Goal: Information Seeking & Learning: Learn about a topic

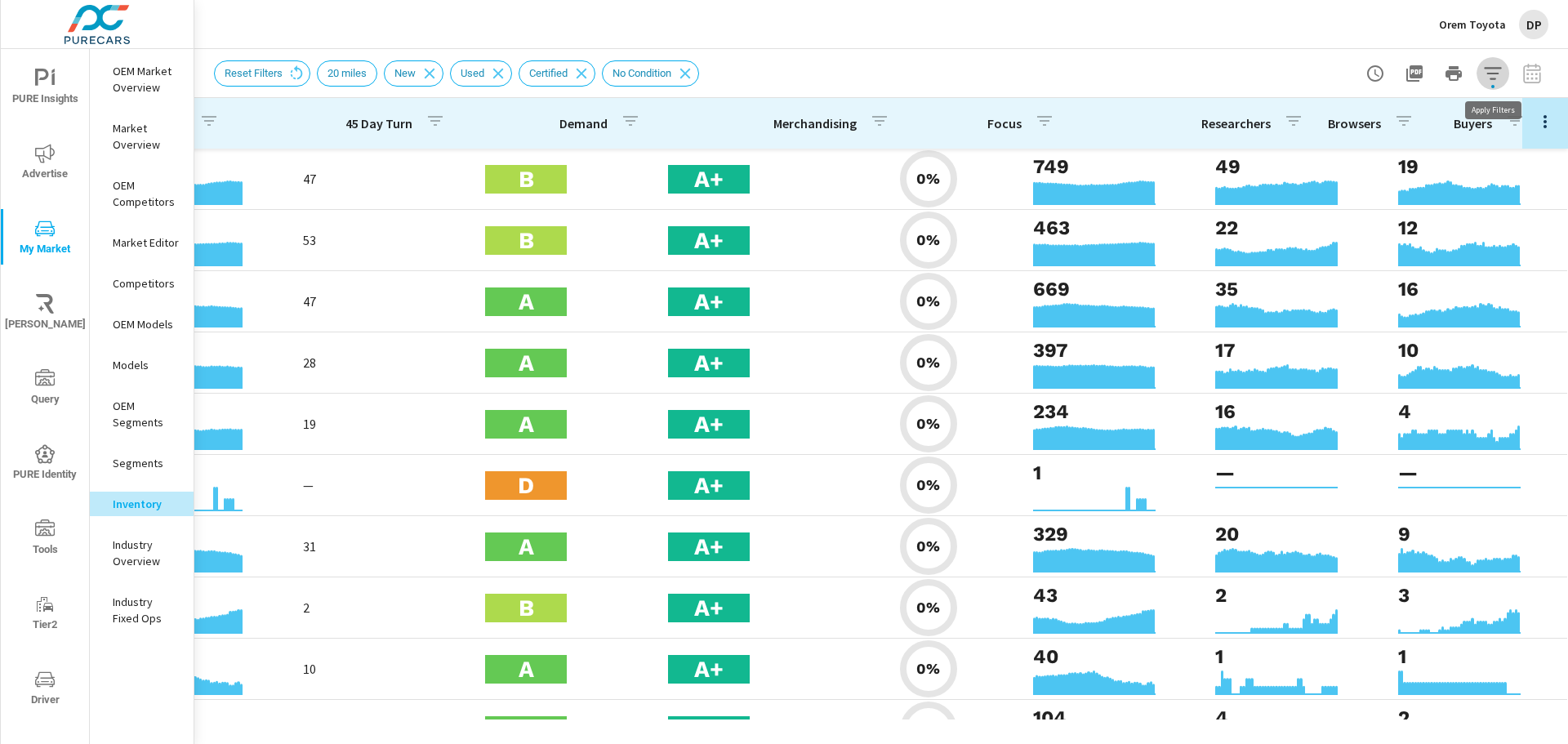
click at [1497, 71] on icon "button" at bounding box center [1492, 73] width 20 height 20
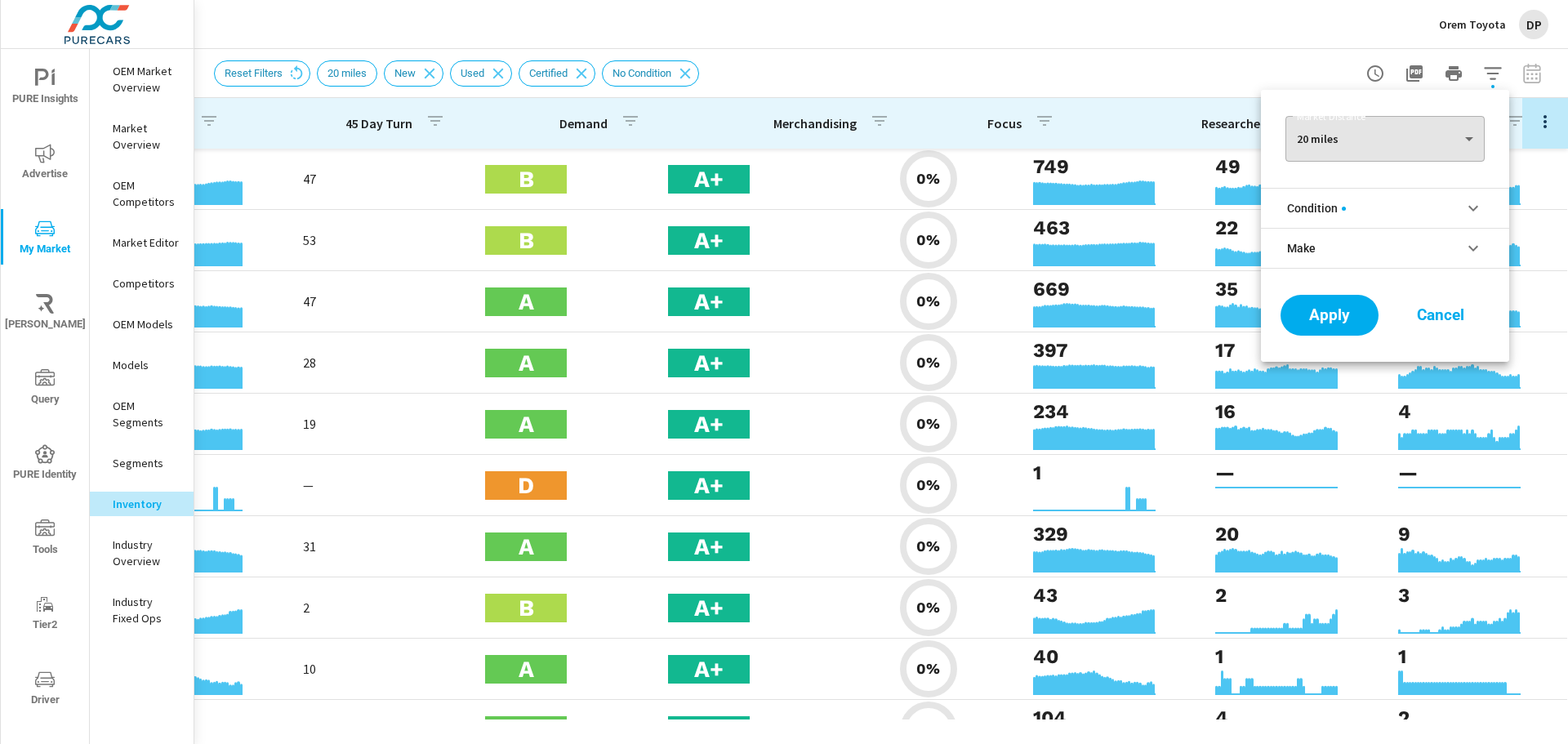
scroll to position [110, 0]
click at [1517, 71] on div at bounding box center [784, 372] width 1568 height 744
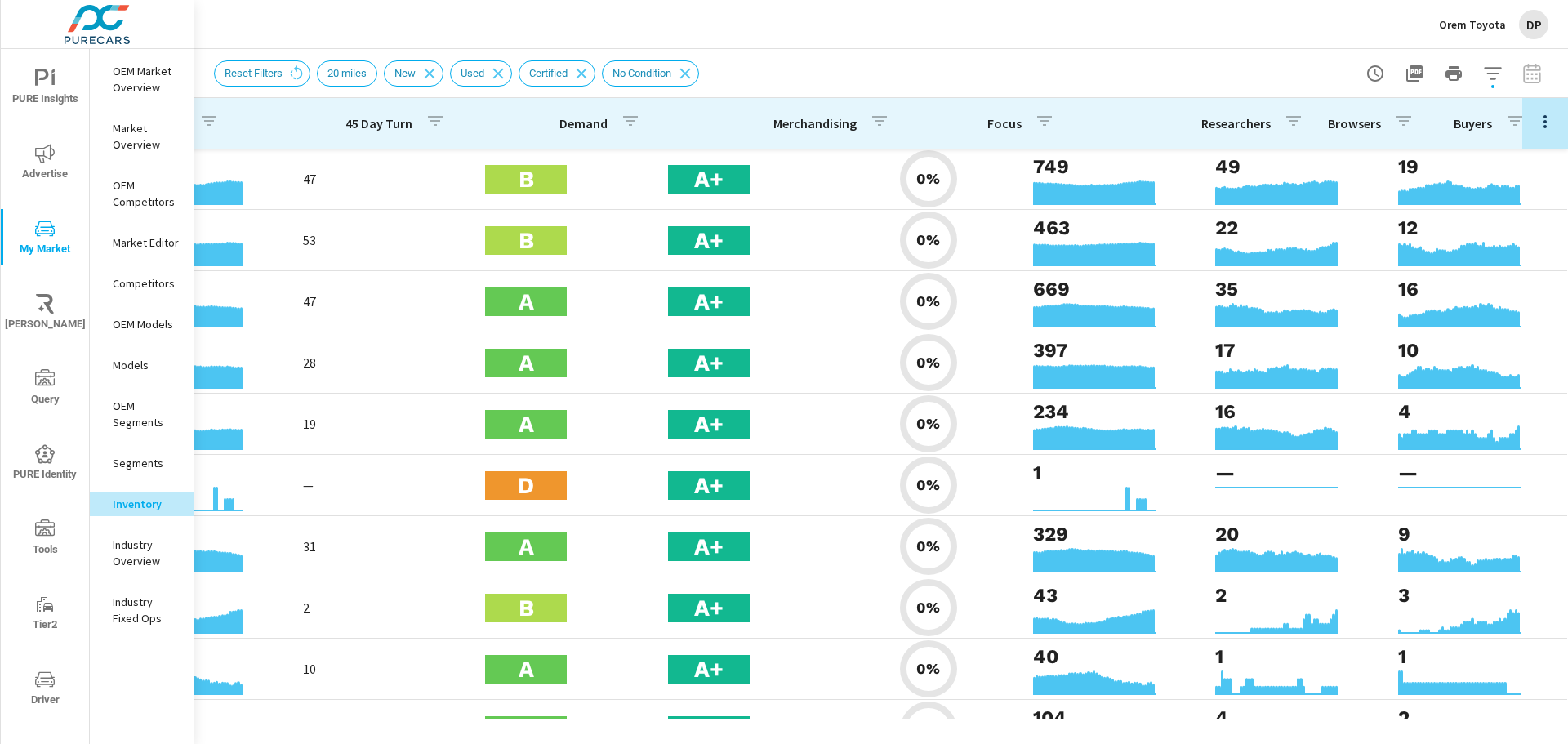
click at [1535, 115] on icon "button" at bounding box center [1545, 121] width 20 height 20
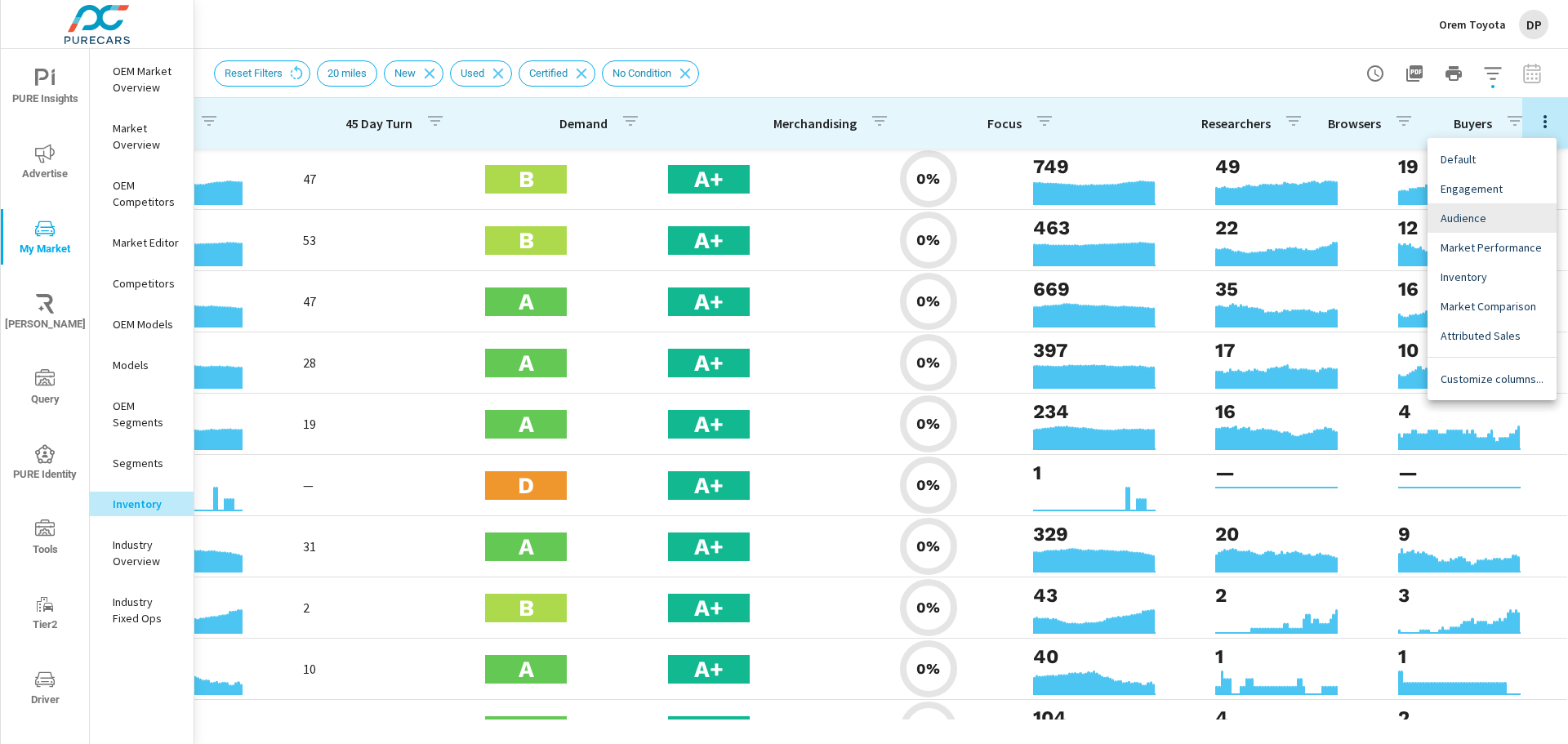
click at [1503, 196] on span "Engagement" at bounding box center [1492, 189] width 103 height 16
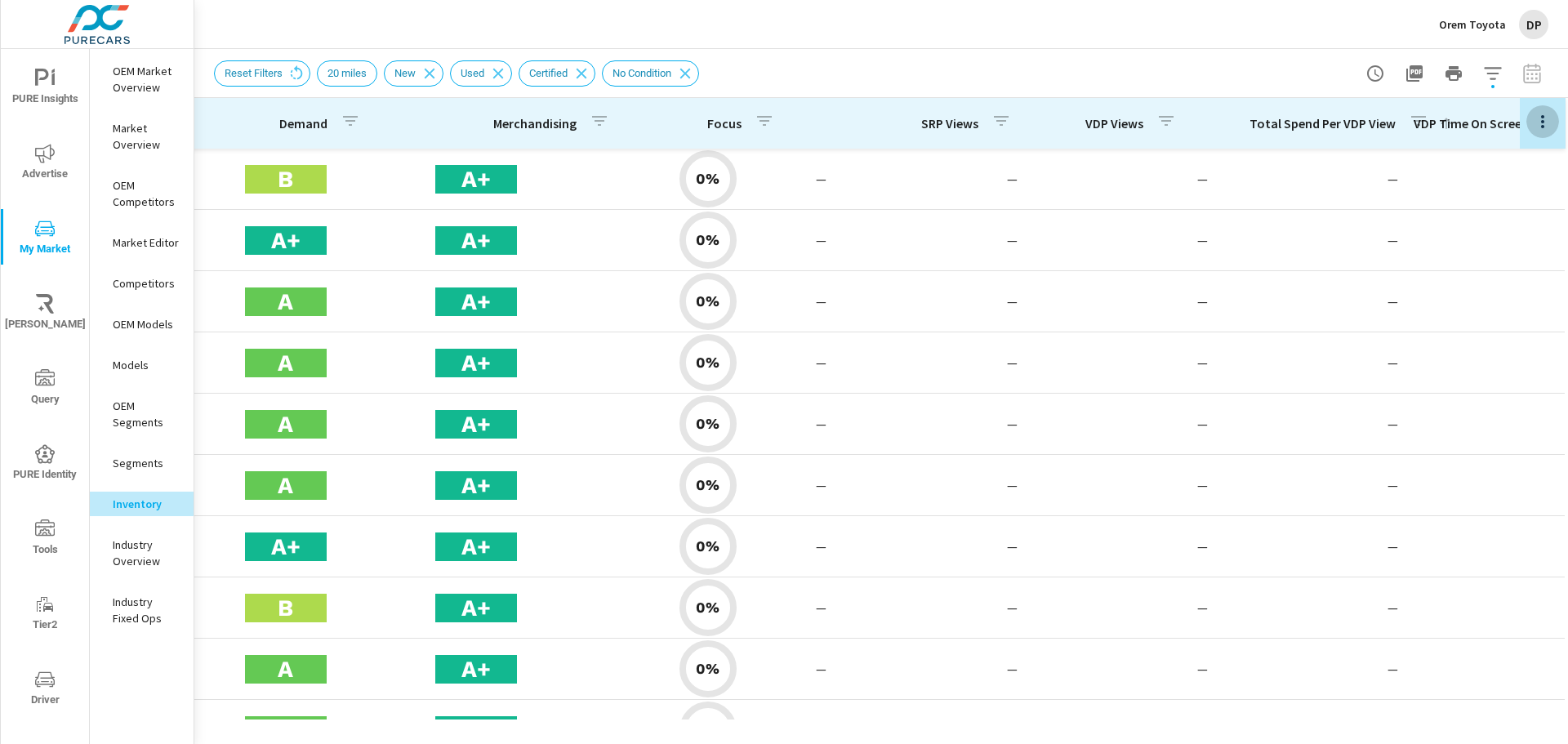
click at [1543, 118] on button "button" at bounding box center [1542, 121] width 33 height 34
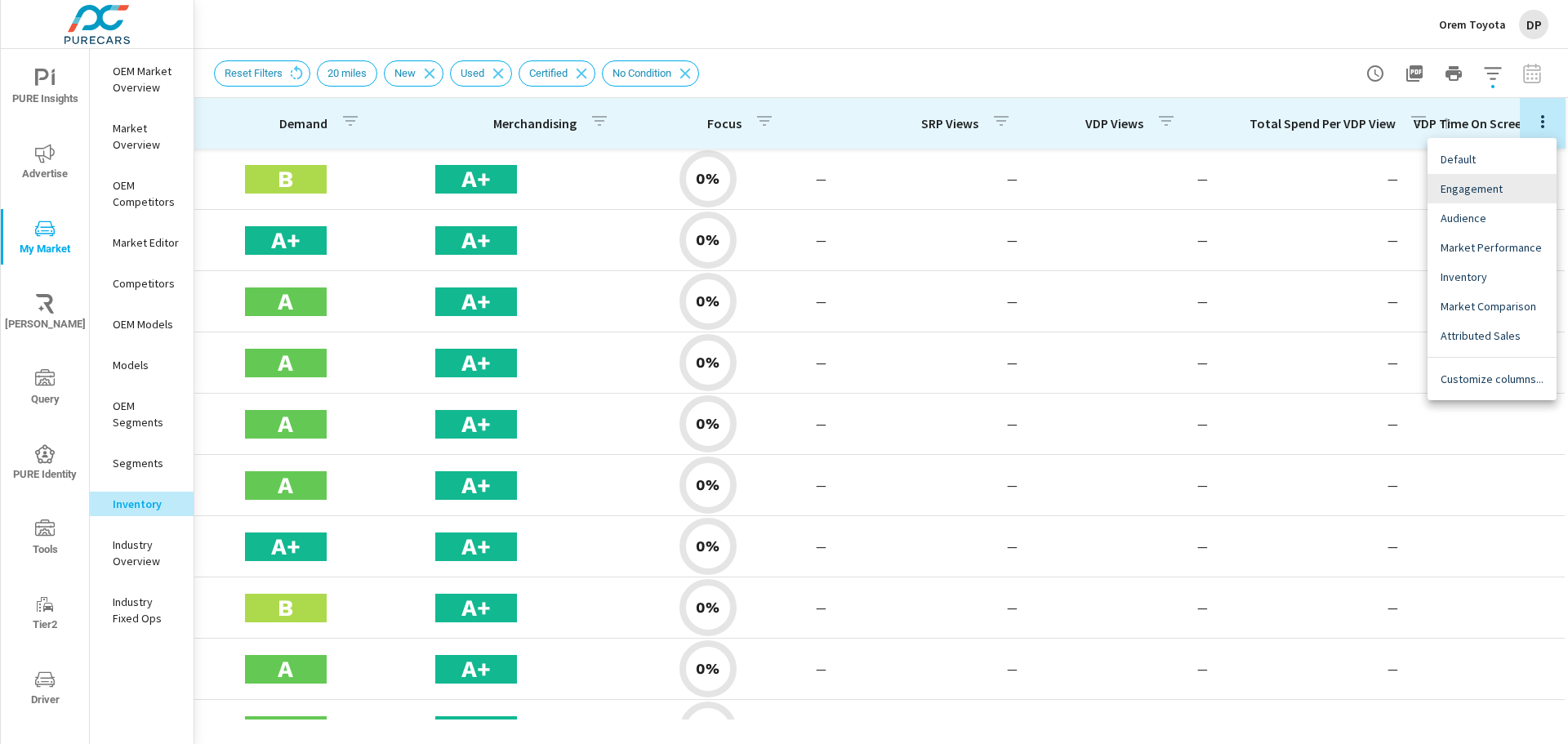
click at [1460, 244] on span "Market Performance" at bounding box center [1492, 247] width 103 height 16
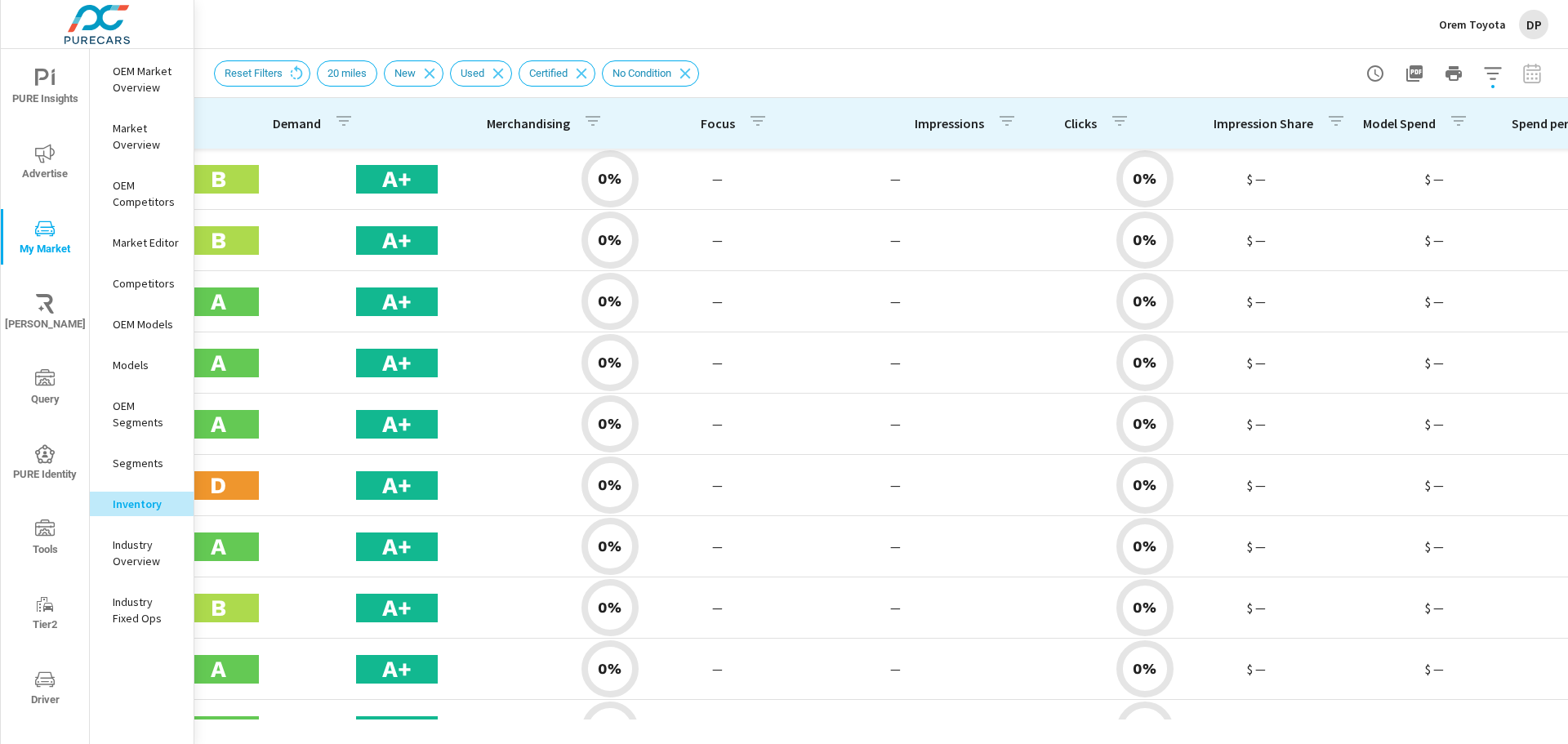
scroll to position [0, 1281]
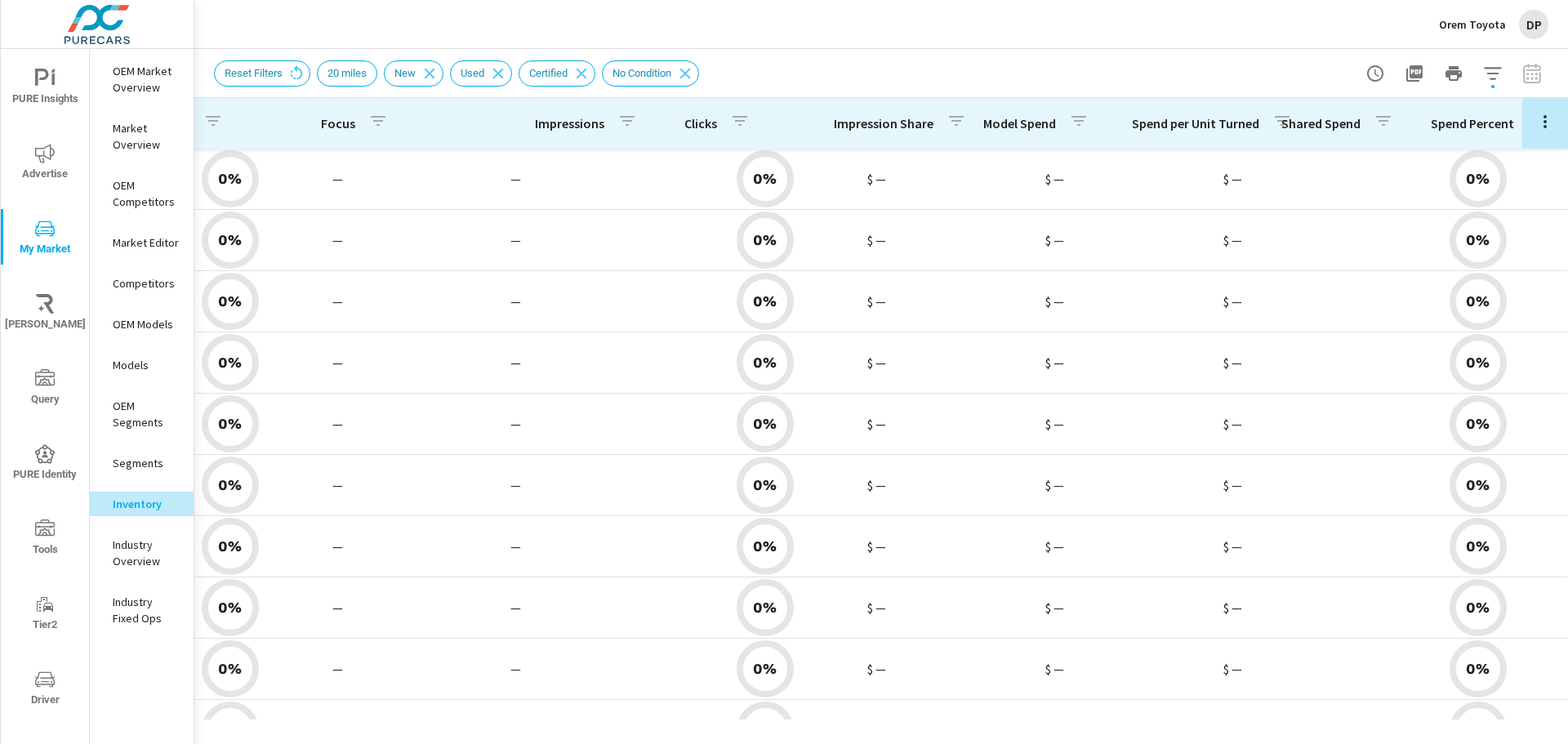
click at [1535, 124] on icon "button" at bounding box center [1545, 121] width 20 height 20
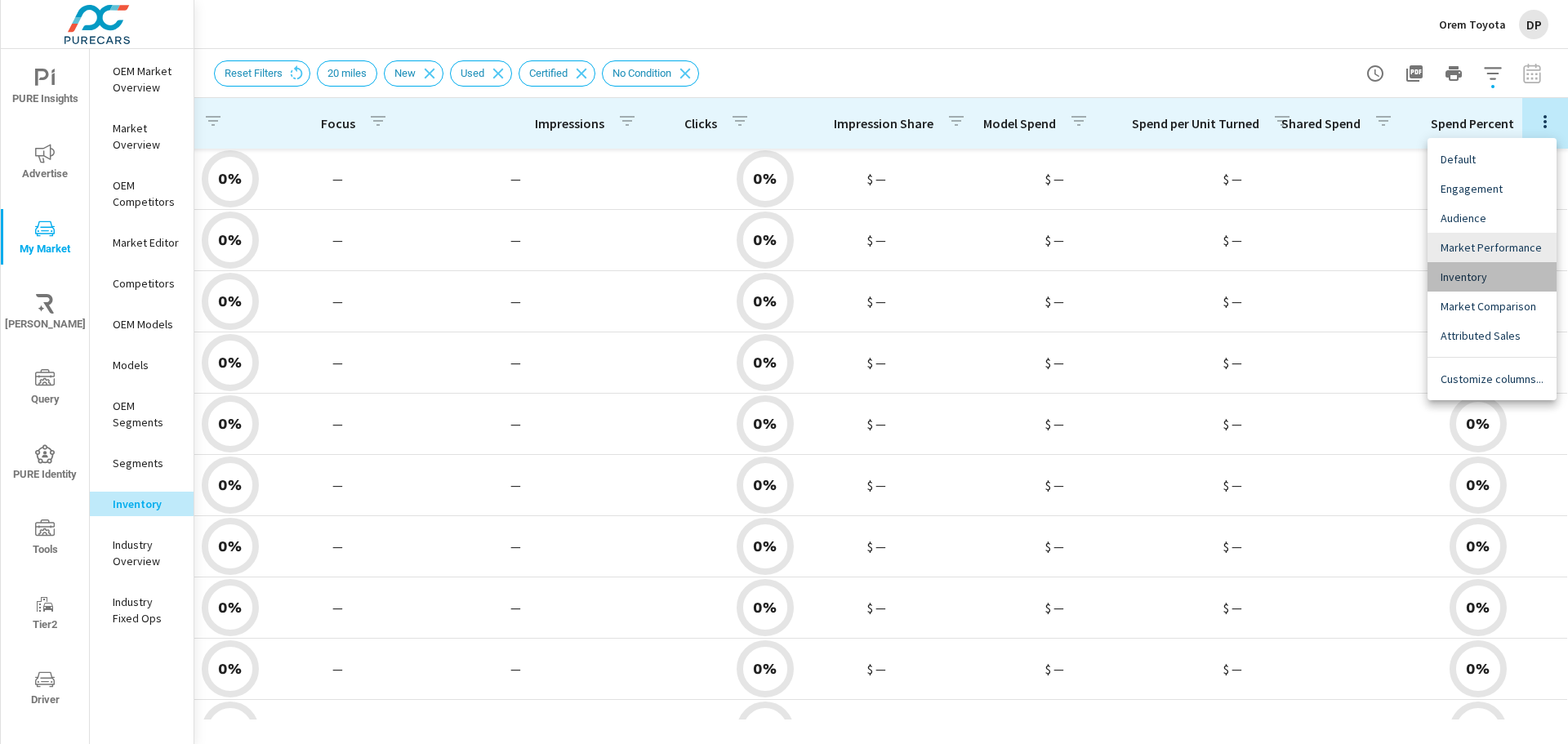
click at [1507, 270] on span "Inventory" at bounding box center [1492, 276] width 103 height 16
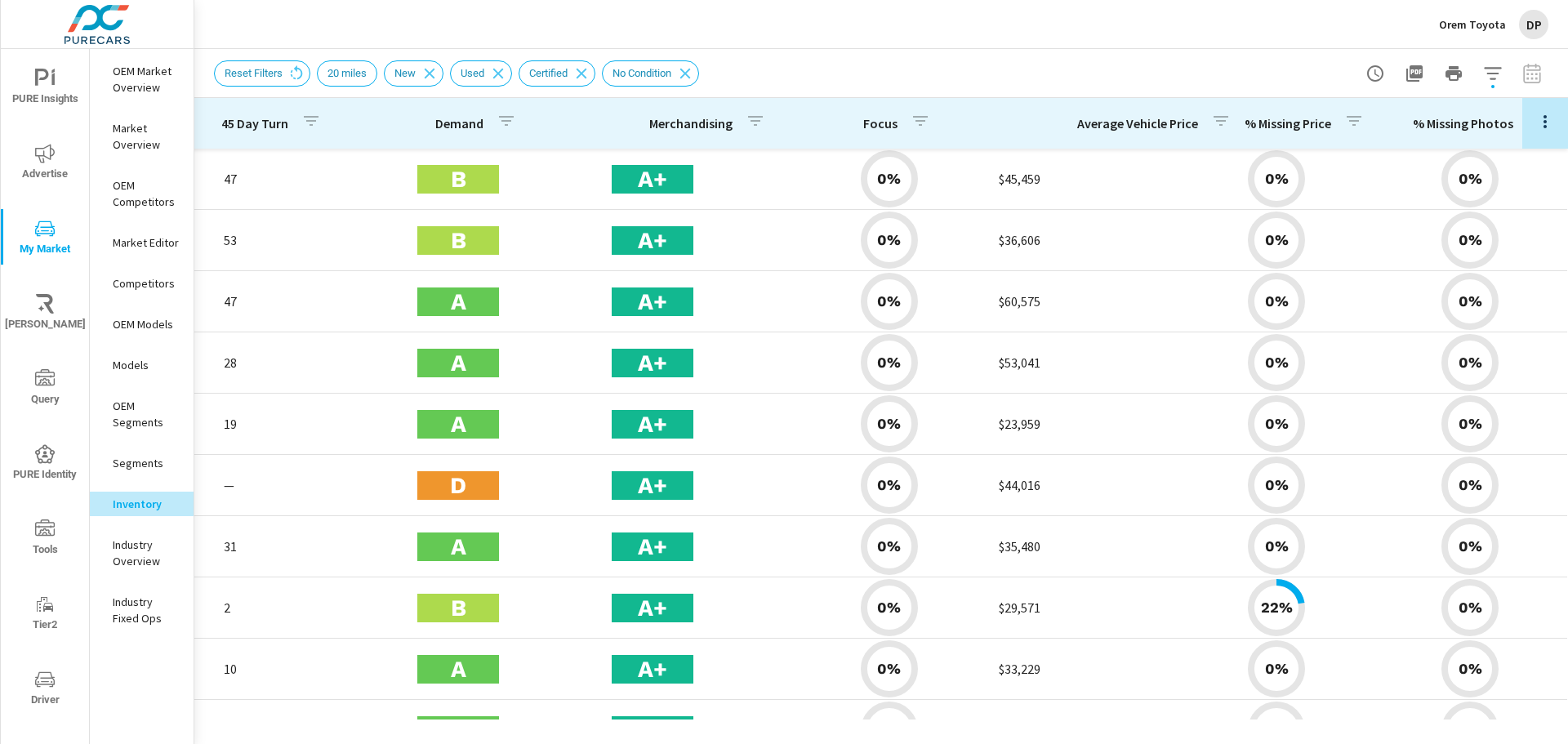
click at [1535, 115] on icon "button" at bounding box center [1545, 121] width 20 height 20
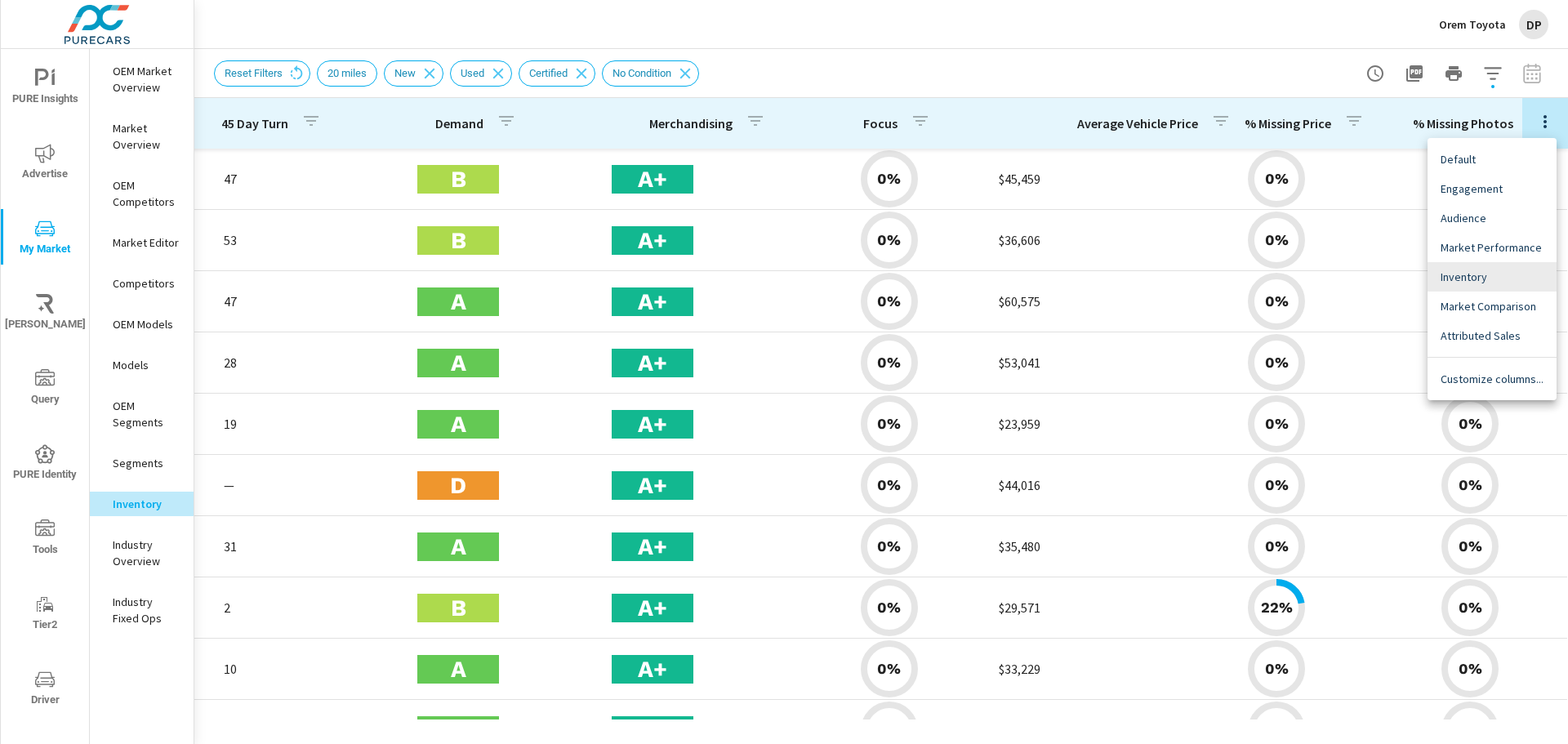
click at [1477, 299] on span "Market Comparison" at bounding box center [1492, 306] width 103 height 16
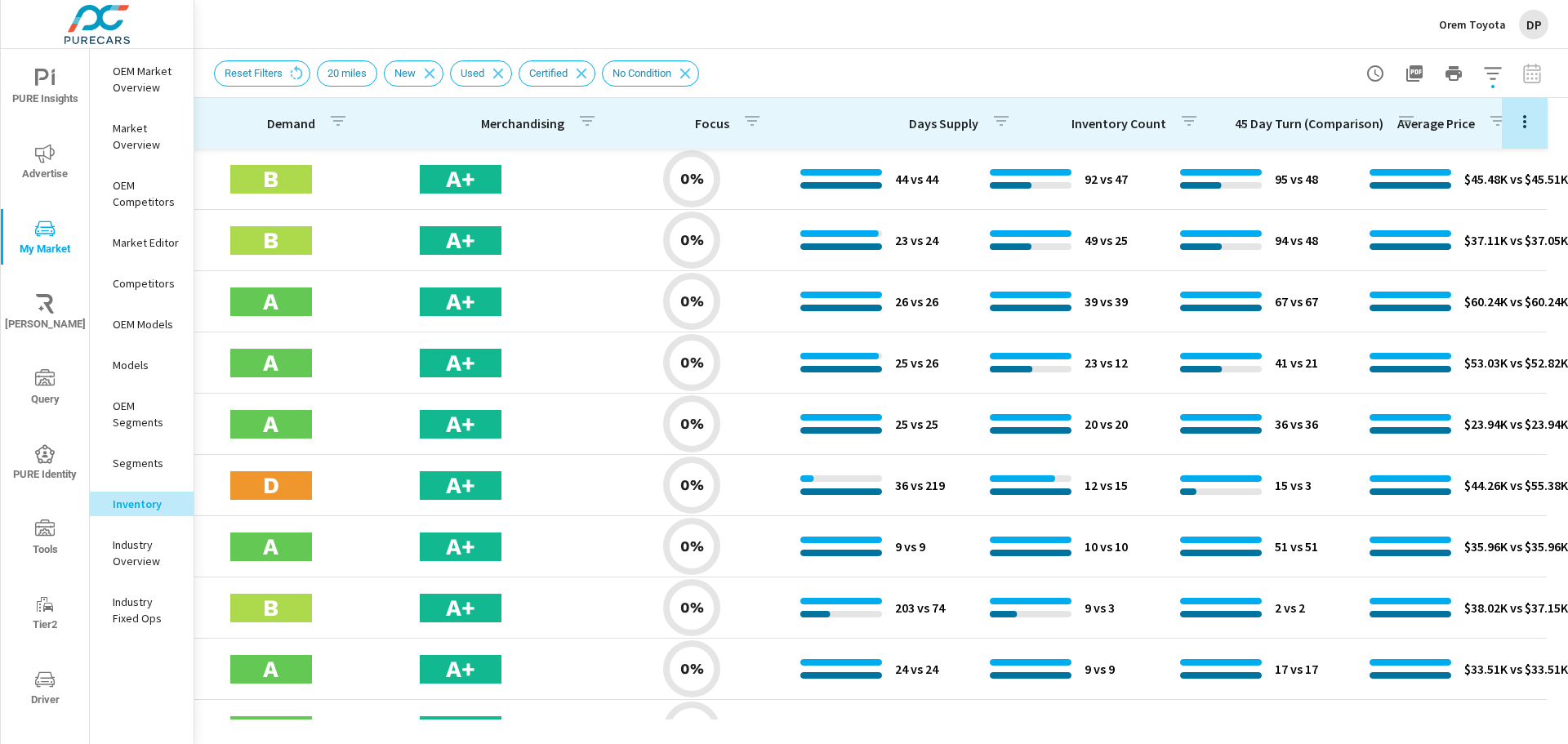
click at [1509, 111] on button "button" at bounding box center [1525, 121] width 33 height 34
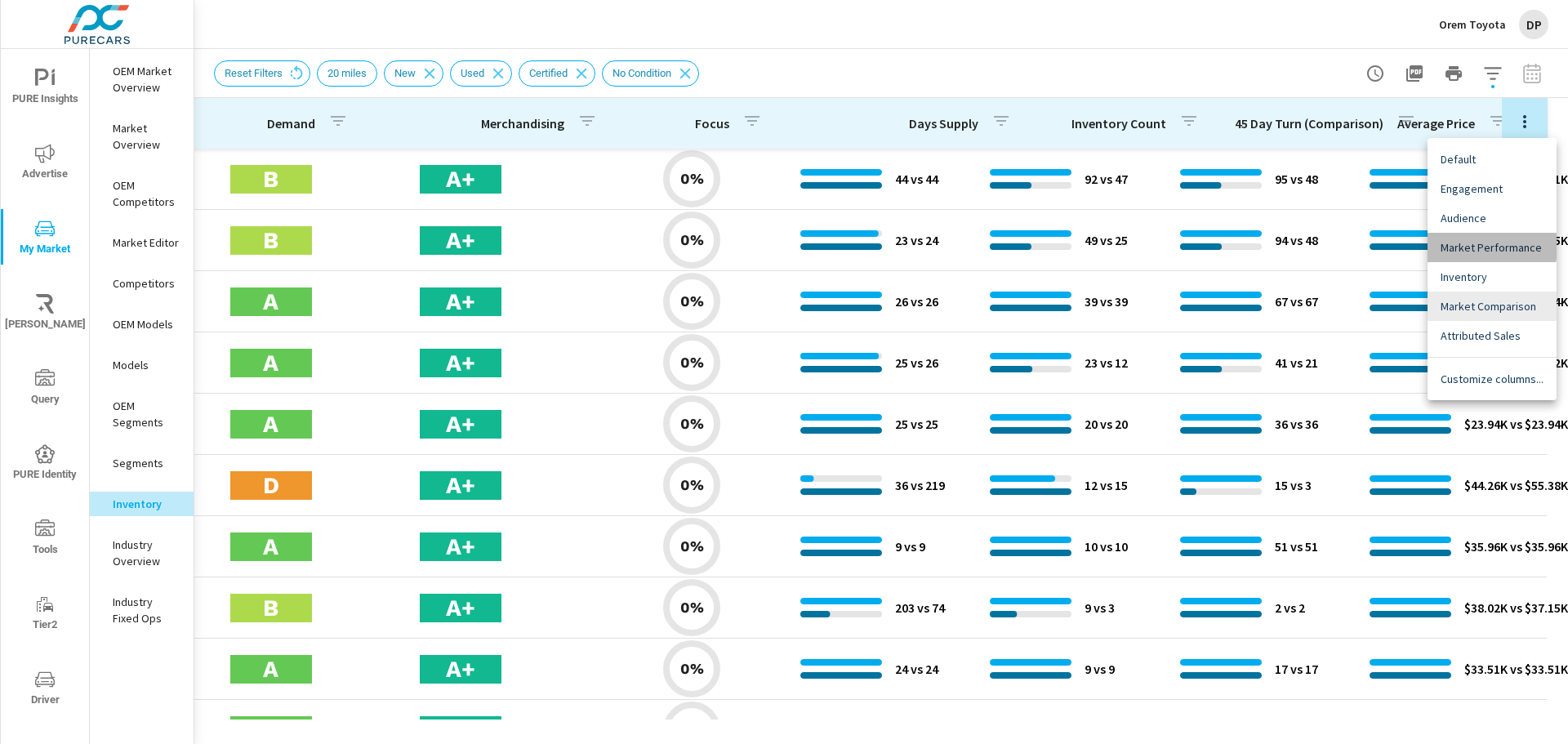
click at [1468, 247] on span "Market Performance" at bounding box center [1492, 247] width 103 height 16
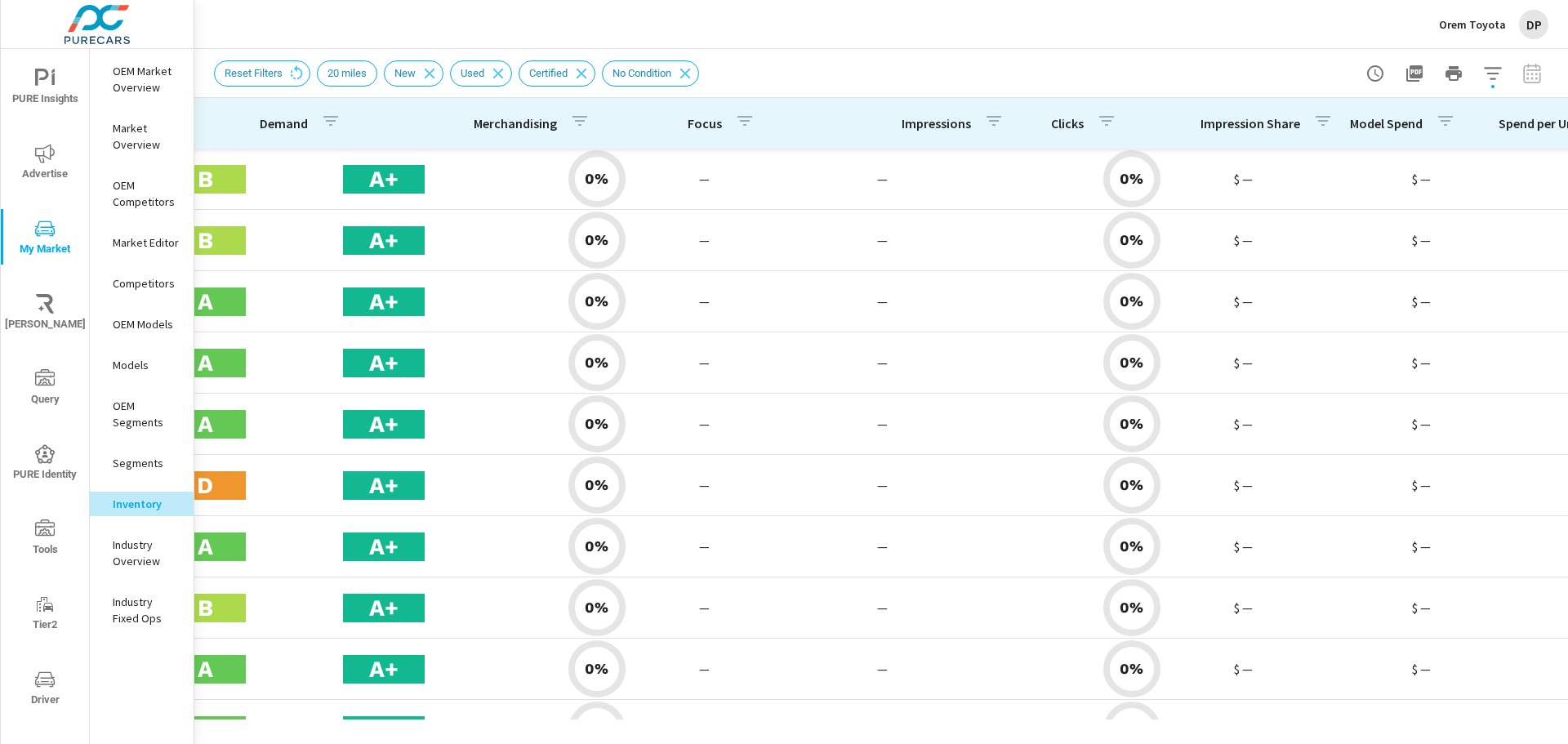
scroll to position [0, 1281]
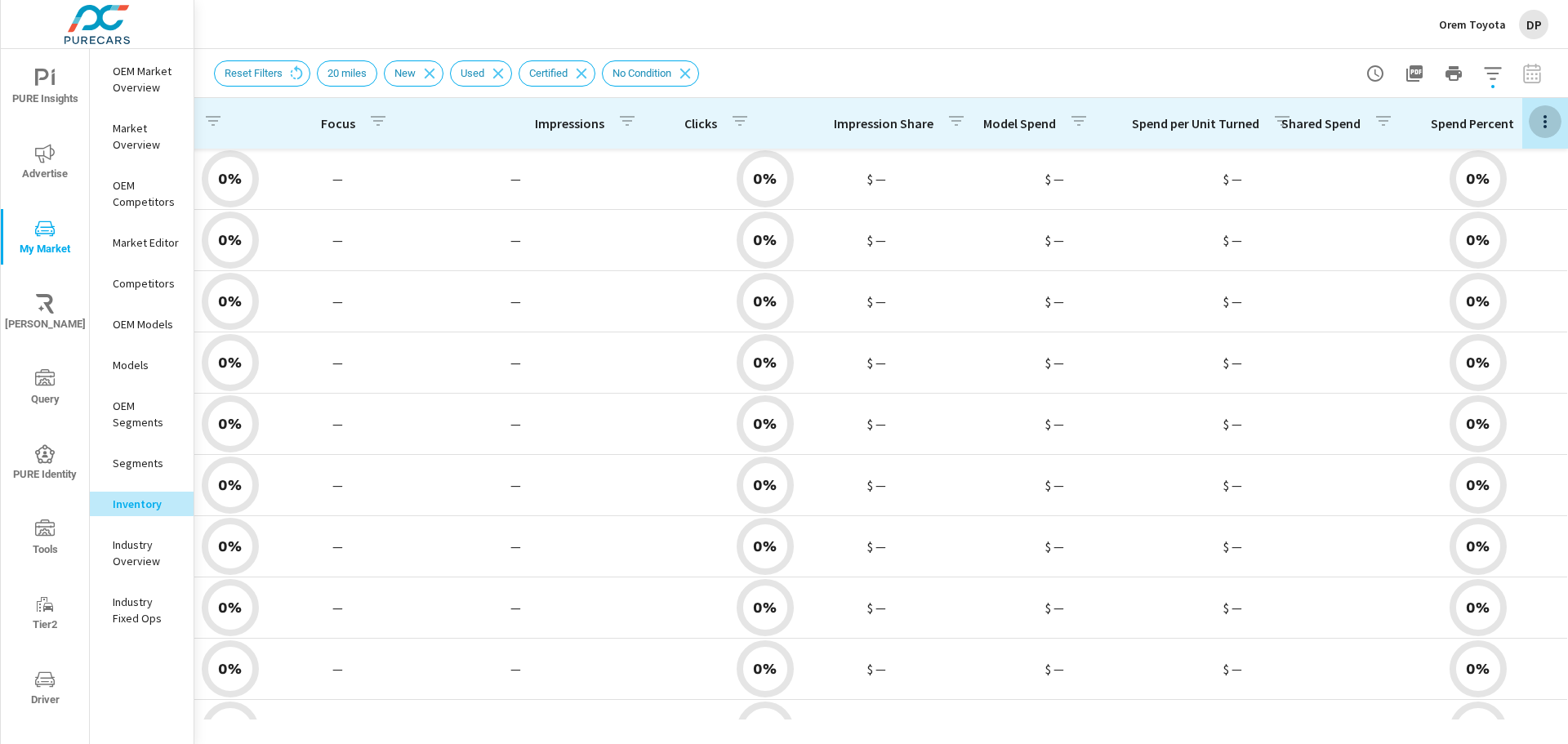
click at [1535, 114] on icon "button" at bounding box center [1545, 121] width 20 height 20
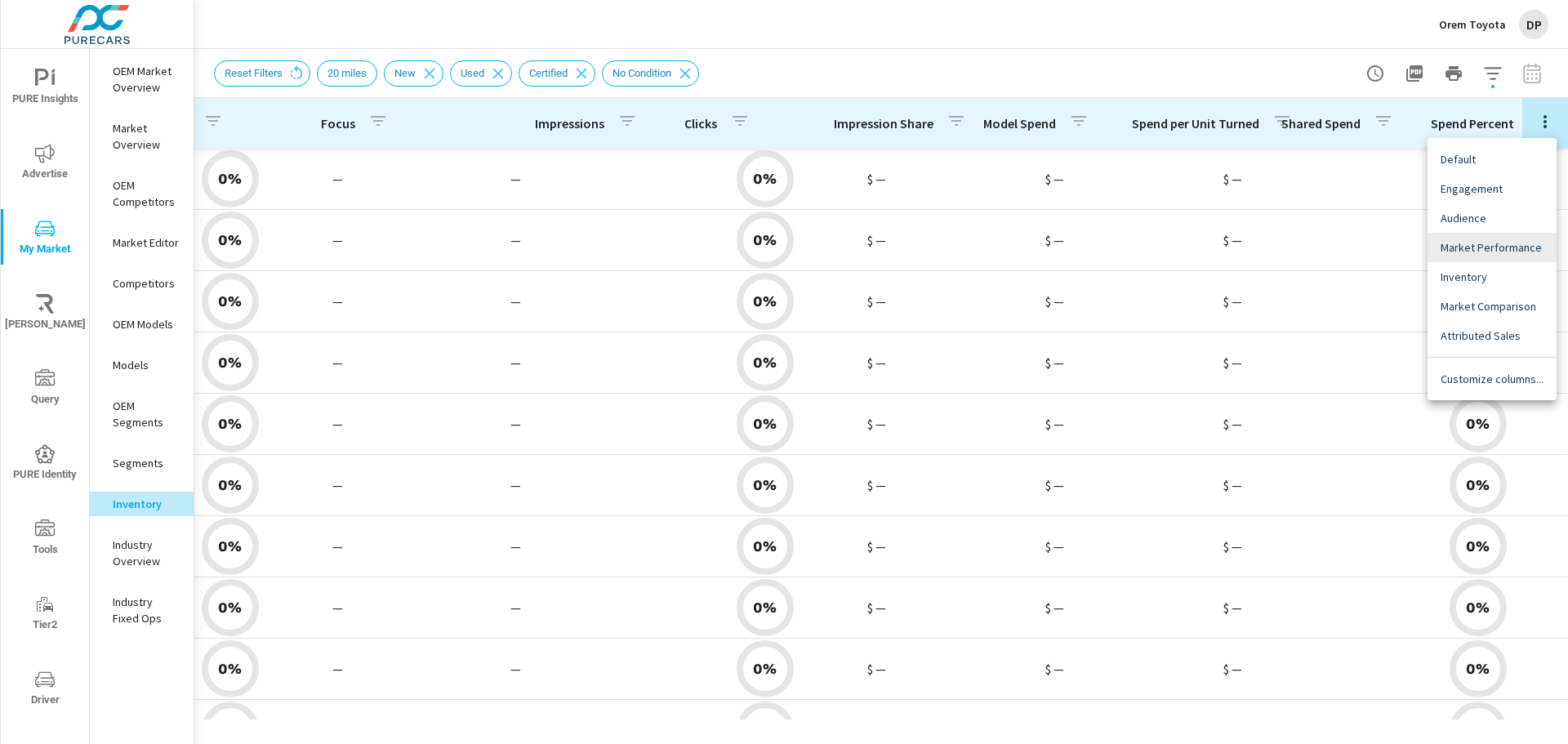
click at [1318, 88] on div at bounding box center [784, 372] width 1568 height 744
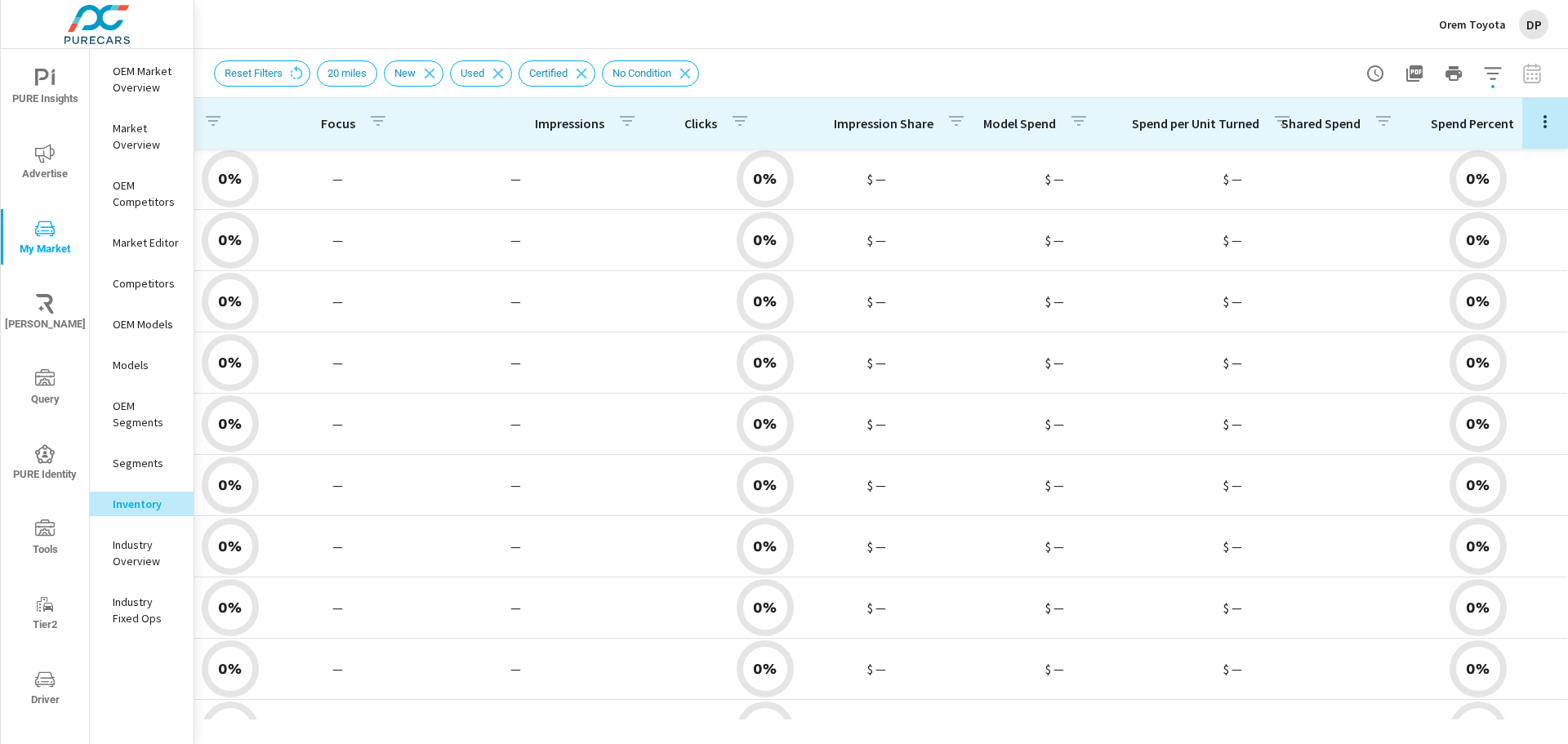
click at [1494, 64] on icon "button" at bounding box center [1492, 73] width 20 height 20
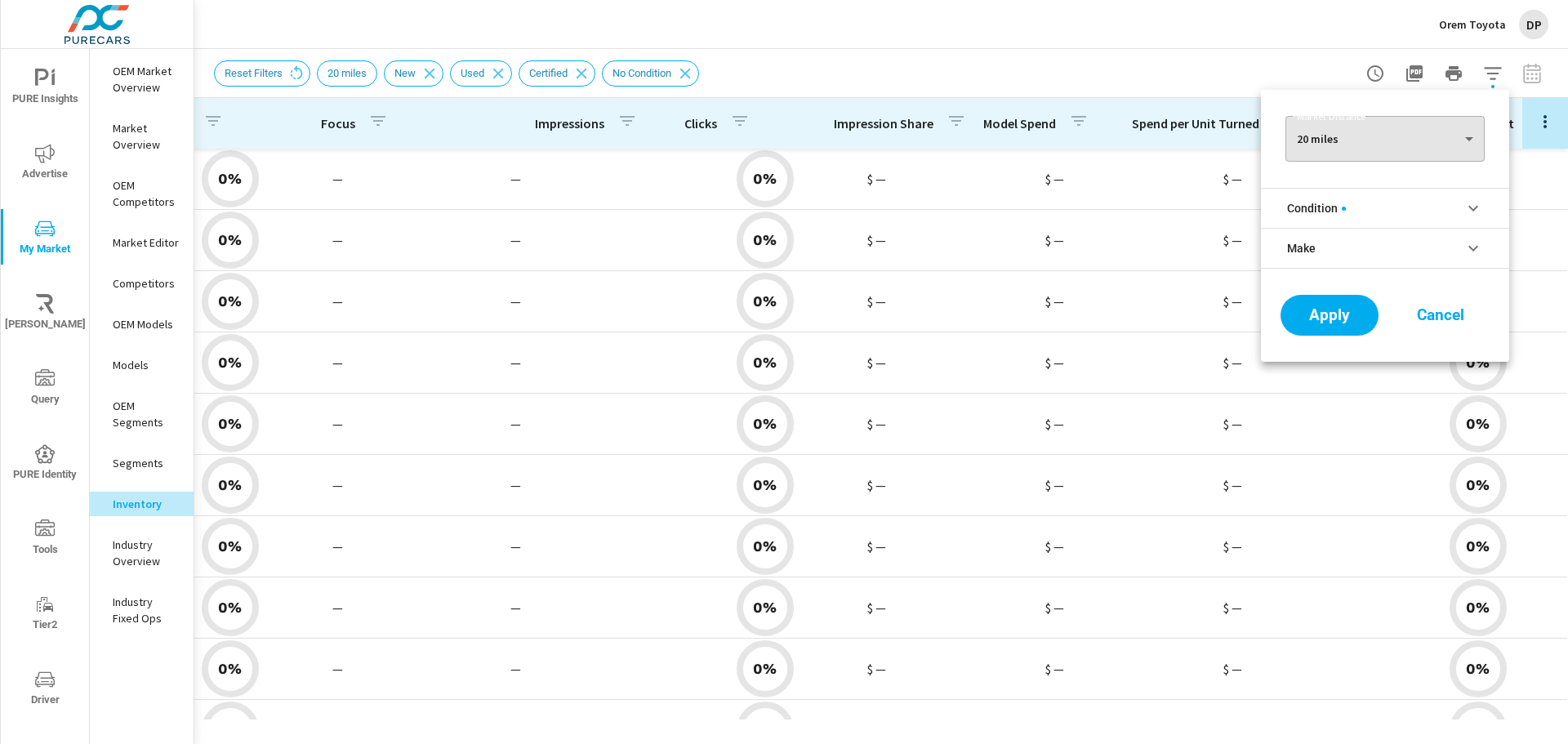
scroll to position [110, 0]
click at [1489, 70] on div at bounding box center [784, 372] width 1568 height 744
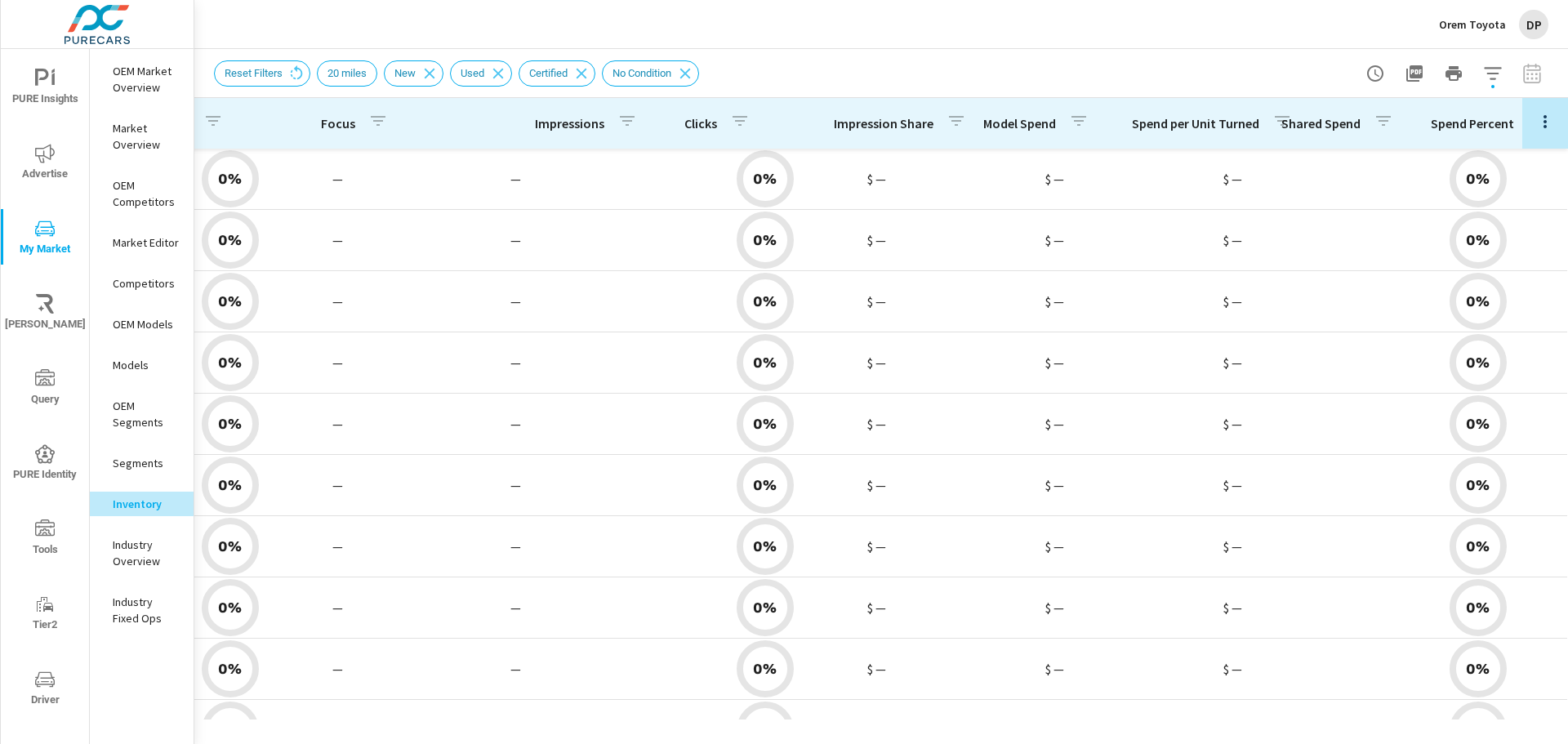
click at [1491, 75] on icon "button" at bounding box center [1492, 73] width 20 height 20
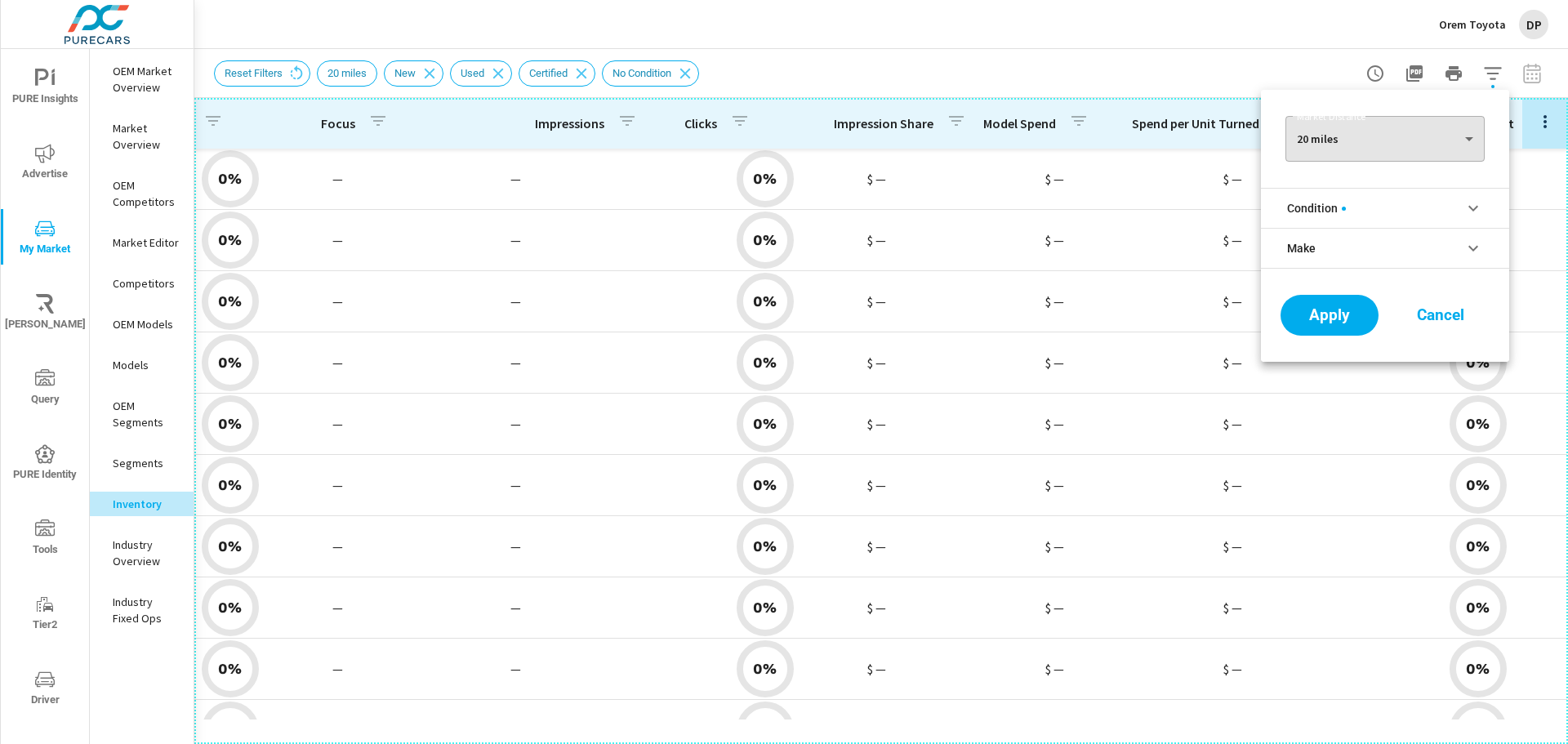
click at [1266, 33] on div at bounding box center [784, 372] width 1568 height 744
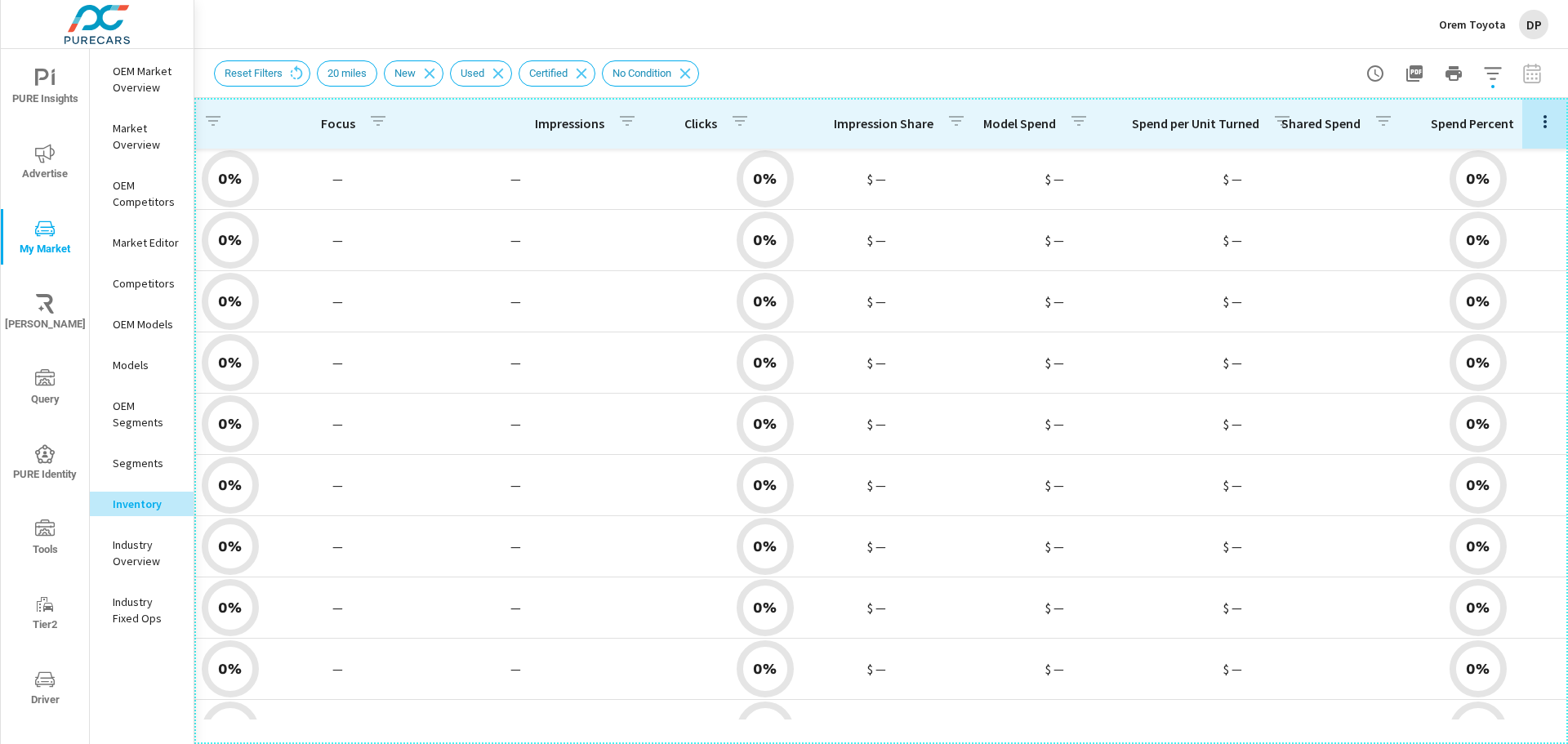
scroll to position [1598, 1281]
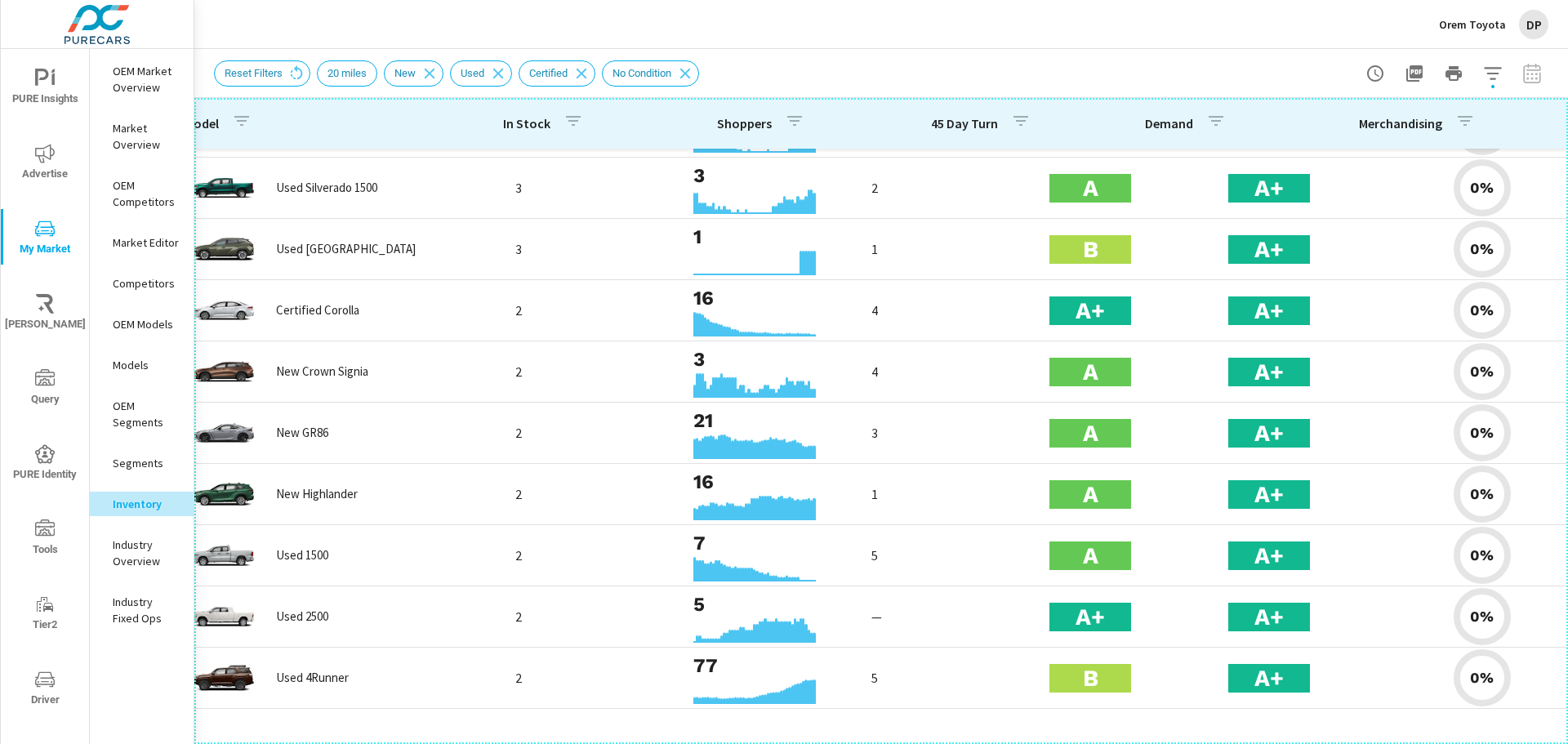
scroll to position [1598, 0]
